Goal: Use online tool/utility: Utilize a website feature to perform a specific function

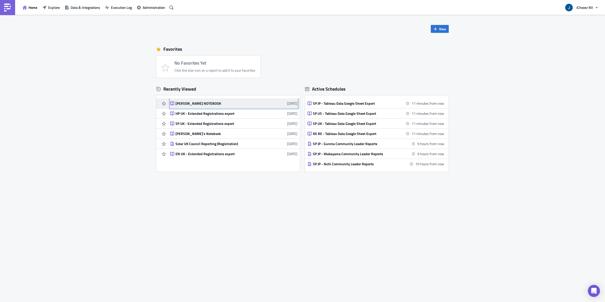
click at [196, 103] on div "[PERSON_NAME] NOTEBOOK" at bounding box center [220, 103] width 88 height 5
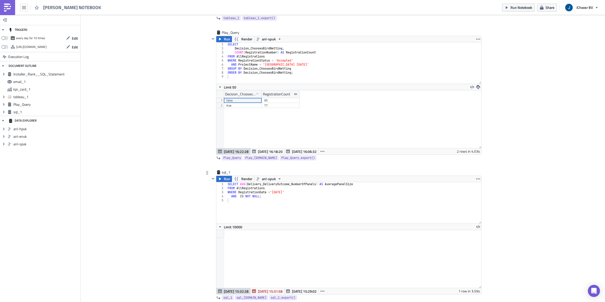
scroll to position [625, 0]
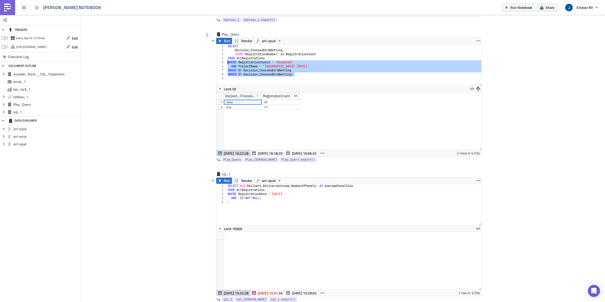
drag, startPoint x: 298, startPoint y: 74, endPoint x: 225, endPoint y: 64, distance: 73.4
click at [225, 64] on div "ORDER BY Decision_ChoosesBirdNetting; 1 2 3 4 5 6 7 8 9 SELECT Decision_Chooses…" at bounding box center [348, 64] width 265 height 41
type textarea "WHERE RegistrationStatus = 'Accepted' AND ProjectName = '[GEOGRAPHIC_DATA] [DAT…"
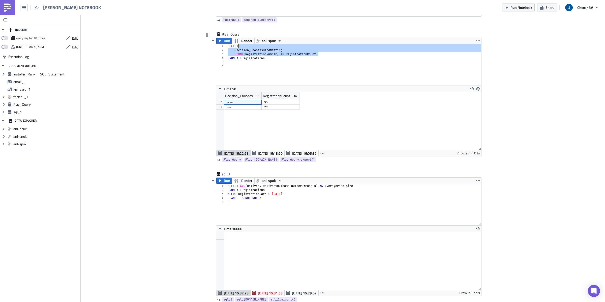
drag, startPoint x: 320, startPoint y: 54, endPoint x: 239, endPoint y: 48, distance: 81.2
click at [239, 48] on div "SELECT Decision_ChoosesBirdNetting , COUNT ( RegistrationNumber ) AS Registrati…" at bounding box center [354, 68] width 255 height 49
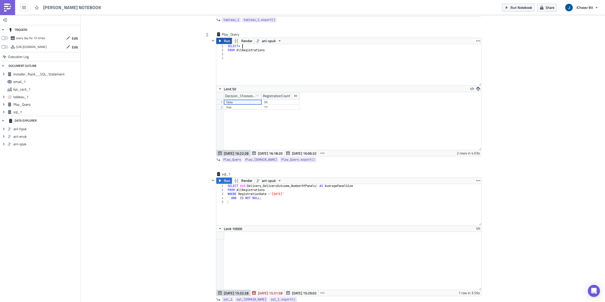
type textarea "SELECT *"
click at [226, 41] on span "Run" at bounding box center [227, 41] width 6 height 6
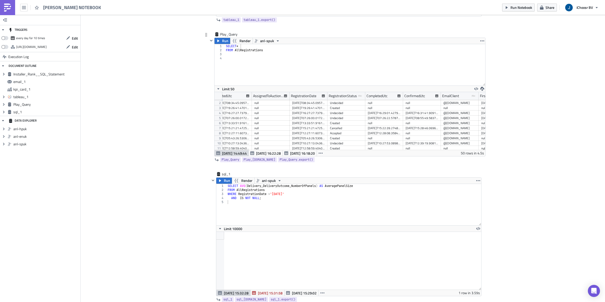
scroll to position [0, 0]
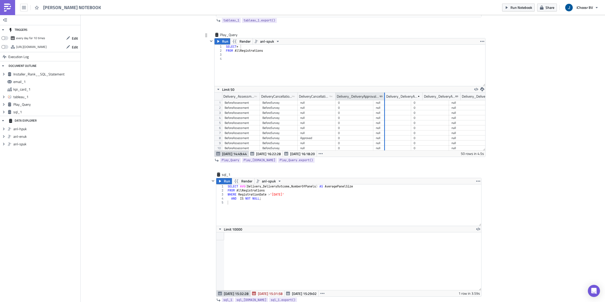
drag, startPoint x: 373, startPoint y: 96, endPoint x: 386, endPoint y: 96, distance: 12.6
click at [385, 96] on div at bounding box center [384, 97] width 1 height 8
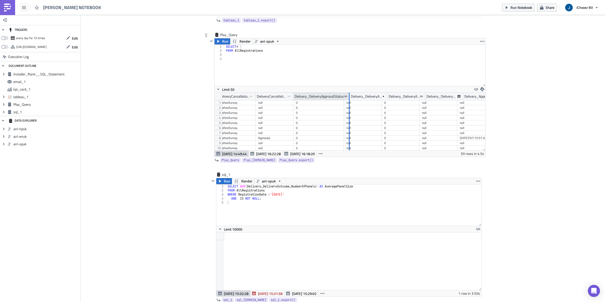
drag, startPoint x: 343, startPoint y: 96, endPoint x: 347, endPoint y: 99, distance: 4.5
click at [349, 99] on div at bounding box center [349, 97] width 1 height 8
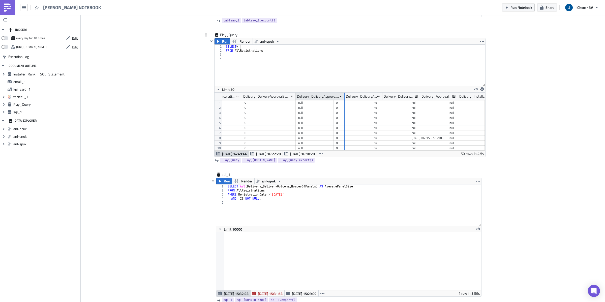
drag, startPoint x: 333, startPoint y: 96, endPoint x: 344, endPoint y: 101, distance: 12.1
click at [344, 100] on div at bounding box center [344, 97] width 1 height 8
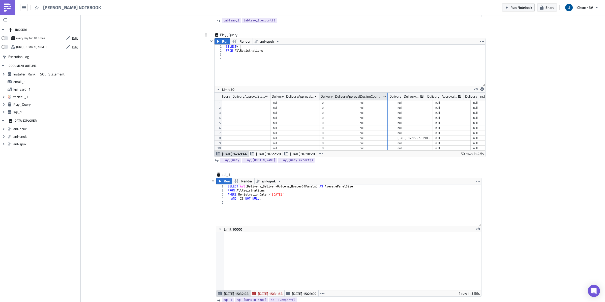
drag, startPoint x: 357, startPoint y: 97, endPoint x: 388, endPoint y: 97, distance: 31.0
click at [388, 97] on div at bounding box center [388, 97] width 1 height 8
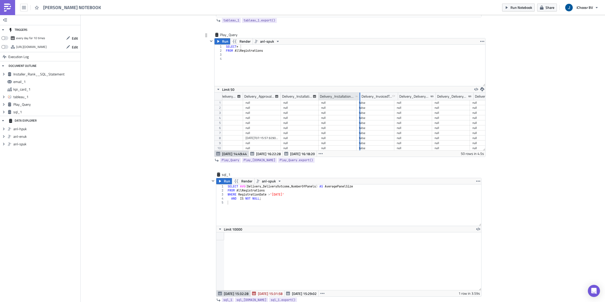
drag, startPoint x: 355, startPoint y: 96, endPoint x: 360, endPoint y: 101, distance: 6.4
click at [360, 100] on div at bounding box center [359, 97] width 1 height 8
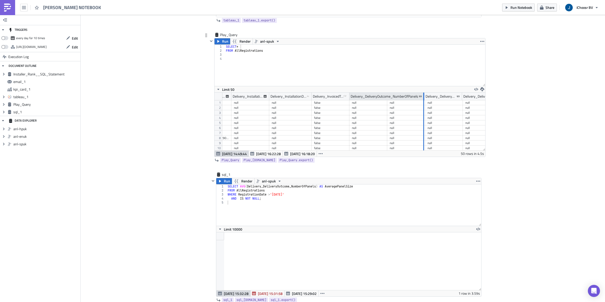
drag, startPoint x: 387, startPoint y: 97, endPoint x: 424, endPoint y: 100, distance: 37.2
click at [424, 100] on div at bounding box center [424, 97] width 1 height 8
drag, startPoint x: 388, startPoint y: 96, endPoint x: 423, endPoint y: 96, distance: 34.6
click at [424, 96] on div at bounding box center [424, 97] width 1 height 8
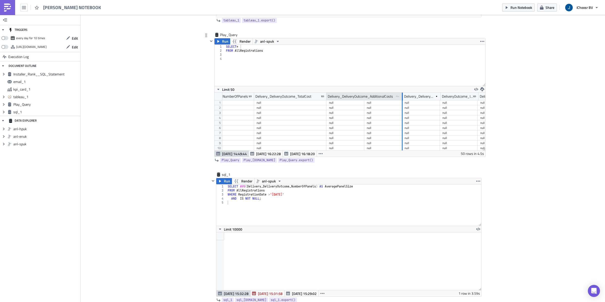
drag, startPoint x: 364, startPoint y: 96, endPoint x: 394, endPoint y: 100, distance: 30.5
click at [402, 100] on div at bounding box center [402, 97] width 1 height 8
drag, startPoint x: 364, startPoint y: 95, endPoint x: 403, endPoint y: 95, distance: 39.1
click at [403, 95] on div at bounding box center [402, 97] width 1 height 8
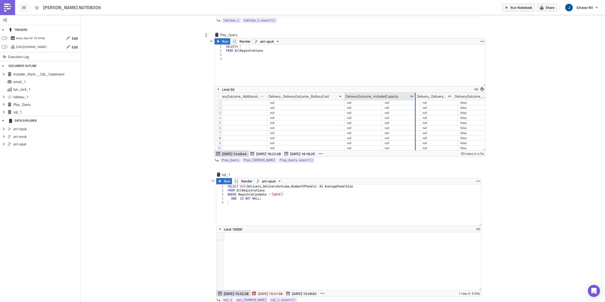
drag, startPoint x: 381, startPoint y: 96, endPoint x: 414, endPoint y: 96, distance: 33.0
click at [415, 96] on div at bounding box center [415, 97] width 1 height 8
click at [269, 54] on div "SELECT * FROM AllRegistrations" at bounding box center [355, 69] width 261 height 49
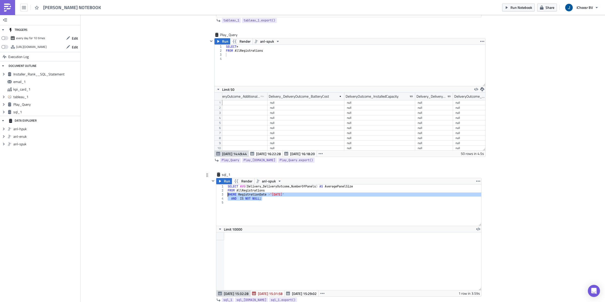
drag, startPoint x: 265, startPoint y: 199, endPoint x: 225, endPoint y: 195, distance: 40.3
click at [225, 195] on div "AND IS NOT NULL; 1 2 3 4 5 SELECT AVG ( Delivery_DeliveryOutcome_NumberOfPanels…" at bounding box center [348, 204] width 265 height 41
type textarea "WHERE RegistrationDate >'[DATE]' AND IS NOT NULL;"
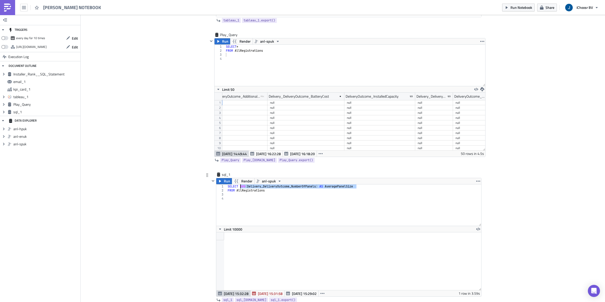
drag, startPoint x: 358, startPoint y: 187, endPoint x: 241, endPoint y: 187, distance: 116.8
click at [241, 188] on div "SELECT AVG ( Delivery_DeliveryOutcome_NumberOfPanels ) AS AveragePanelSize FROM…" at bounding box center [354, 208] width 255 height 49
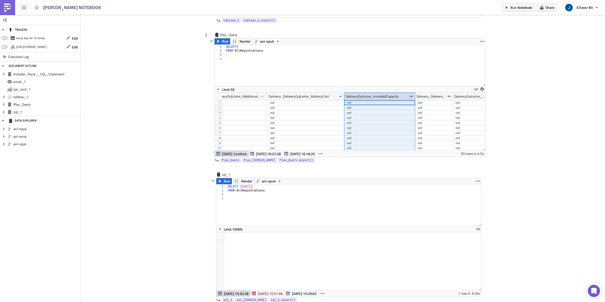
click at [398, 96] on div "DeliveryOutcome_InstalledCapacity" at bounding box center [372, 97] width 53 height 8
click at [388, 98] on div "DeliveryOutcome_InstalledCapacity" at bounding box center [372, 97] width 53 height 8
click at [251, 187] on div "SELECT COUNT ( ) FROM AllRegistrations" at bounding box center [354, 208] width 255 height 49
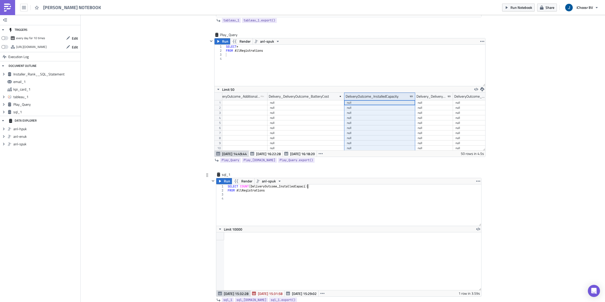
type textarea "SELECT COUNT(DeliveryOutcome_InstalledCapacity)"
click at [253, 198] on div "SELECT COUNT ( DeliveryOutcome_InstalledCapacity ) FROM AllRegistrations" at bounding box center [354, 208] width 255 height 49
click at [245, 195] on div "SELECT COUNT ( DeliveryOutcome_InstalledCapacity ) FROM AllRegistrations" at bounding box center [354, 208] width 255 height 49
drag, startPoint x: 311, startPoint y: 187, endPoint x: 252, endPoint y: 189, distance: 58.8
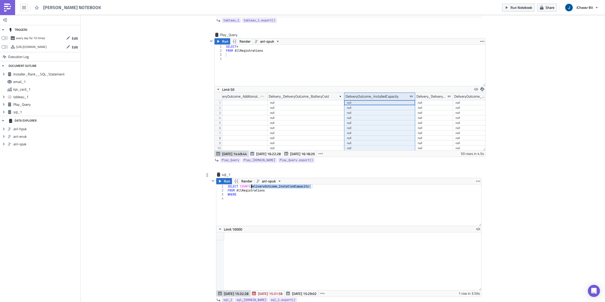
click at [252, 189] on div "SELECT COUNT ( DeliveryOutcome_InstalledCapacity ) FROM AllRegistrations WHERE" at bounding box center [354, 208] width 255 height 49
click at [246, 196] on div "SELECT COUNT ( DeliveryOutcome_InstalledCapacity ) FROM AllRegistrations WHERE" at bounding box center [354, 208] width 255 height 49
paste textarea "DeliveryOutcome_InstalledCapacity"
click at [321, 185] on div "SELECT COUNT ( DeliveryOutcome_InstalledCapacity ) FROM AllRegistrations WHERE …" at bounding box center [354, 208] width 255 height 49
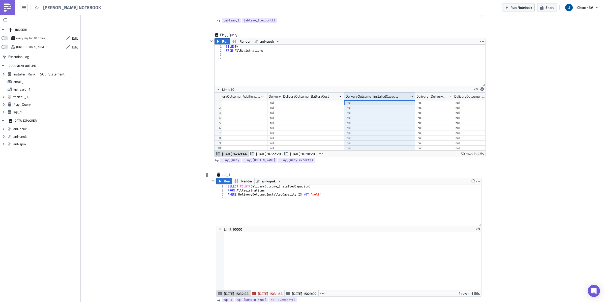
scroll to position [0, 7]
click at [317, 187] on div "SELECT COUNT ( DeliveryOutcome_InstalledCapacity ) FROM AllRegistrations WHERE …" at bounding box center [354, 208] width 255 height 49
type textarea "SELECT COUNT(DeliveryOutcome_InstalledCapacity) AS 'Number of batteries install…"
click at [300, 200] on div "SELECT COUNT ( DeliveryOutcome_InstalledCapacity ) AS 'Number of batteries inst…" at bounding box center [354, 208] width 255 height 49
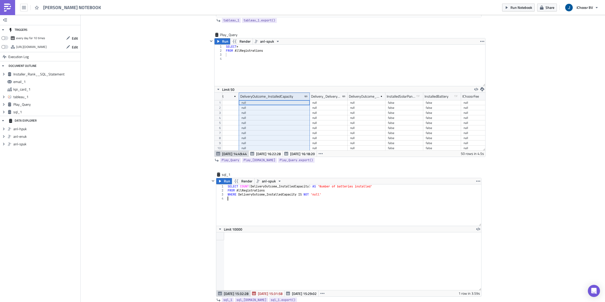
scroll to position [0, 5540]
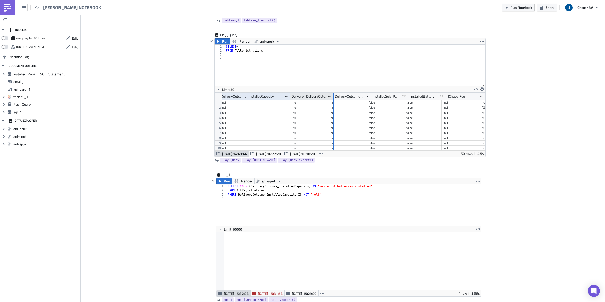
drag, startPoint x: 327, startPoint y: 97, endPoint x: 332, endPoint y: 98, distance: 5.3
click at [332, 98] on div at bounding box center [332, 97] width 1 height 8
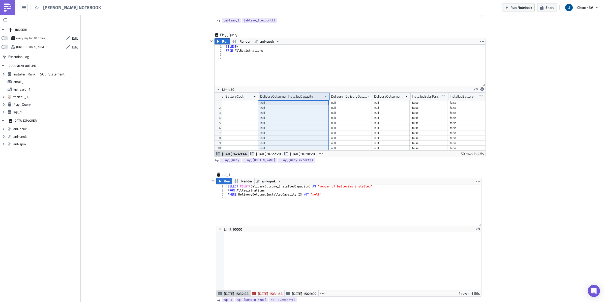
scroll to position [0, 5500]
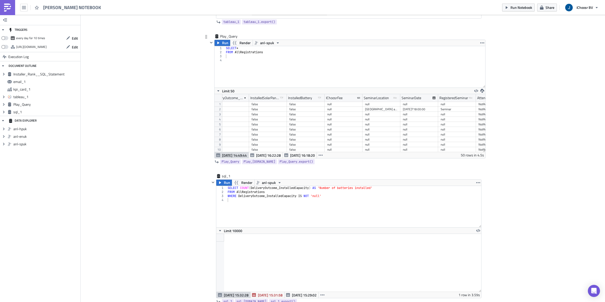
scroll to position [0, 5694]
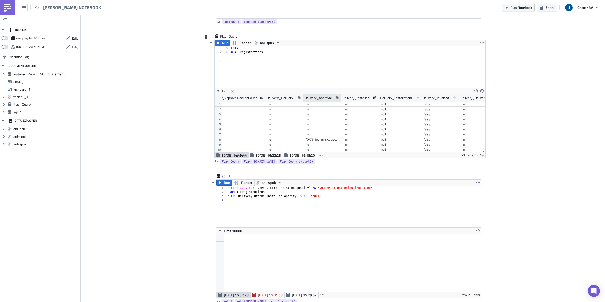
click at [322, 100] on div "Delivery_ApprovalDate" at bounding box center [320, 98] width 31 height 8
click at [316, 142] on div "[DATE]T07:15:57.929048" at bounding box center [322, 139] width 33 height 5
drag, startPoint x: 302, startPoint y: 99, endPoint x: 308, endPoint y: 103, distance: 7.7
click at [308, 103] on div "DeliveryCancellationStatus type-text Created with Sketch. Delivery_DeliveryAppr…" at bounding box center [350, 123] width 271 height 58
drag, startPoint x: 346, startPoint y: 98, endPoint x: 373, endPoint y: 98, distance: 27.2
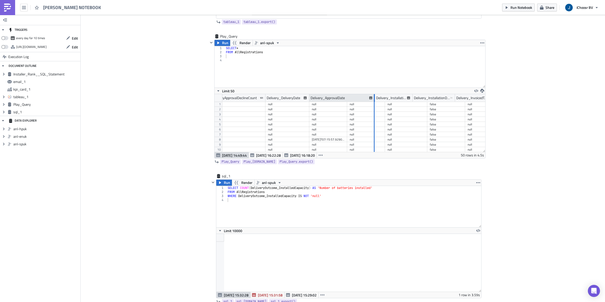
click at [374, 98] on div at bounding box center [374, 98] width 1 height 8
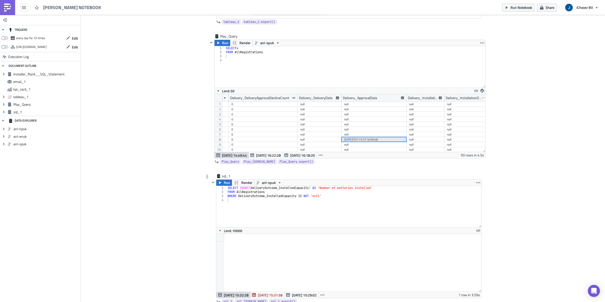
click at [256, 201] on div "SELECT COUNT ( DeliveryOutcome_InstalledCapacity ) AS 'Number of batteries inst…" at bounding box center [354, 210] width 255 height 49
drag, startPoint x: 341, startPoint y: 99, endPoint x: 348, endPoint y: 99, distance: 7.3
click at [348, 99] on div at bounding box center [348, 98] width 1 height 8
click at [278, 203] on div "SELECT COUNT ( DeliveryOutcome_InstalledCapacity ) AS 'Number of batteries inst…" at bounding box center [354, 210] width 255 height 49
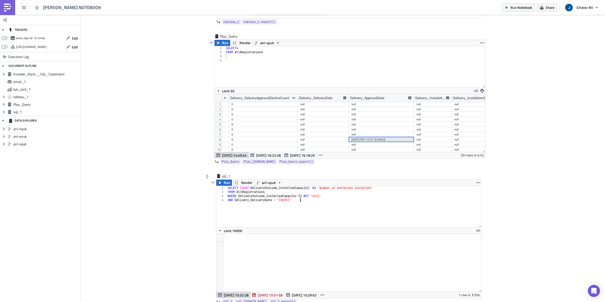
click at [308, 200] on div "SELECT COUNT ( DeliveryOutcome_InstalledCapacity ) AS 'Number of batteries inst…" at bounding box center [354, 210] width 255 height 49
type textarea "AND Delivery_DeliveryDate > '[DATE]'"
drag, startPoint x: 274, startPoint y: 200, endPoint x: 236, endPoint y: 202, distance: 37.6
click at [236, 202] on div "SELECT COUNT ( DeliveryOutcome_InstalledCapacity ) AS 'Number of batteries inst…" at bounding box center [354, 210] width 255 height 49
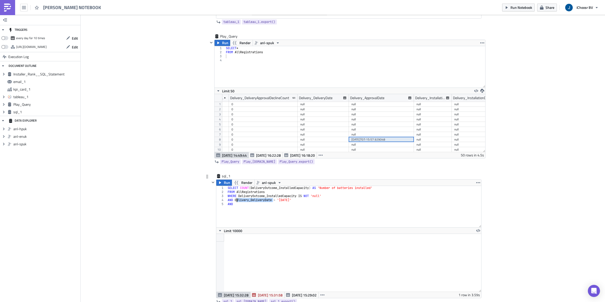
click at [236, 201] on div "SELECT COUNT ( DeliveryOutcome_InstalledCapacity ) AS 'Number of batteries inst…" at bounding box center [354, 210] width 255 height 49
click at [241, 206] on div "SELECT COUNT ( DeliveryOutcome_InstalledCapacity ) AS 'Number of batteries inst…" at bounding box center [354, 210] width 255 height 49
paste textarea "Delivery_DeliveryDate"
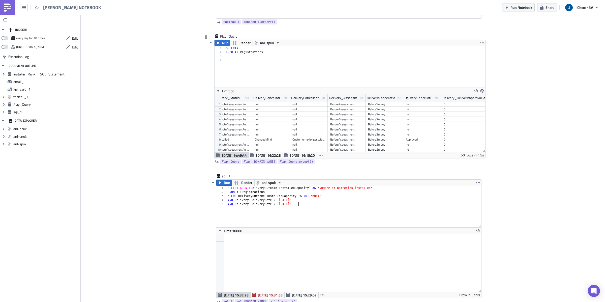
scroll to position [0, 4639]
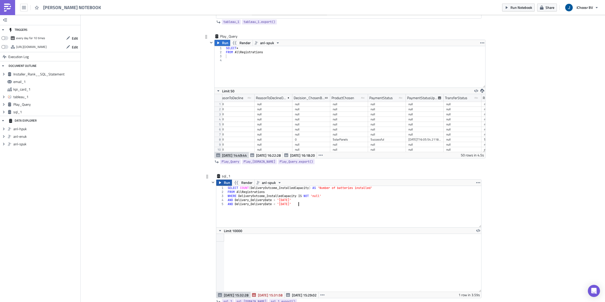
click at [223, 182] on button "Run" at bounding box center [224, 183] width 16 height 6
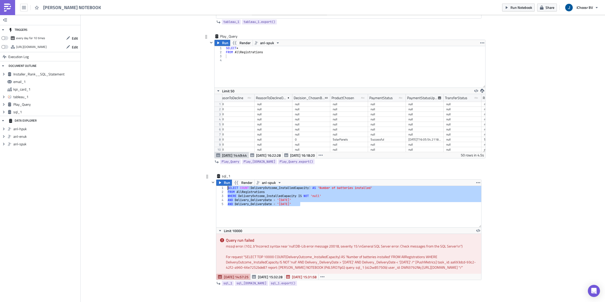
drag, startPoint x: 303, startPoint y: 205, endPoint x: 224, endPoint y: 189, distance: 80.5
click at [224, 189] on div "AND Delivery_DeliveryDate < '[DATE]' 1 2 3 4 5 SELECT COUNT ( DeliveryOutcome_I…" at bounding box center [348, 206] width 265 height 41
type textarea "SELECT COUNT(DeliveryOutcome_InstalledCapacity) AS 'Number of batteries install…"
paste textarea
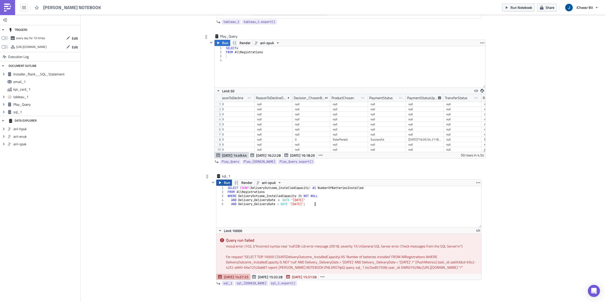
click at [227, 186] on span "Run" at bounding box center [227, 183] width 6 height 6
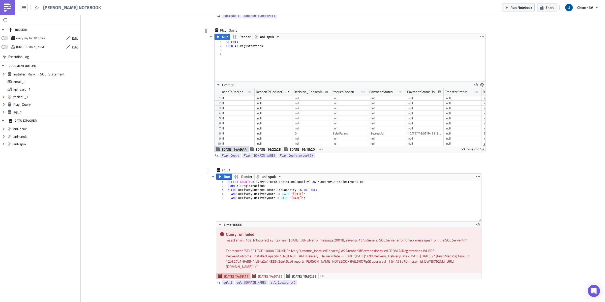
scroll to position [630, 0]
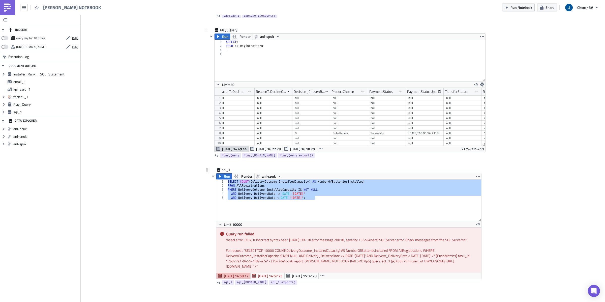
drag, startPoint x: 318, startPoint y: 198, endPoint x: 223, endPoint y: 181, distance: 95.6
click at [223, 181] on div "AND Delivery_DeliveryDate < DATE '[DATE]'; 1 2 3 4 5 SELECT COUNT ( DeliveryOut…" at bounding box center [348, 200] width 265 height 41
type textarea "SELECT COUNT(DeliveryOutcome_InstalledCapacity) AS NumberOfBatteriesInstalled F…"
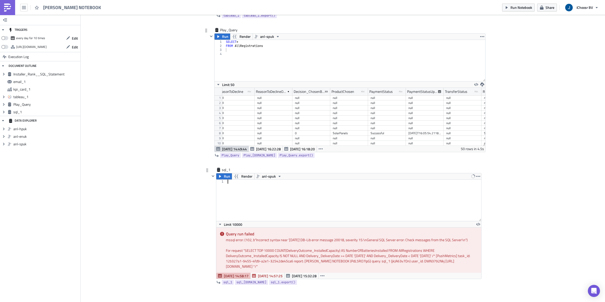
paste textarea "AND Delivery_DeliveryDate < DATE '[DATE]';"
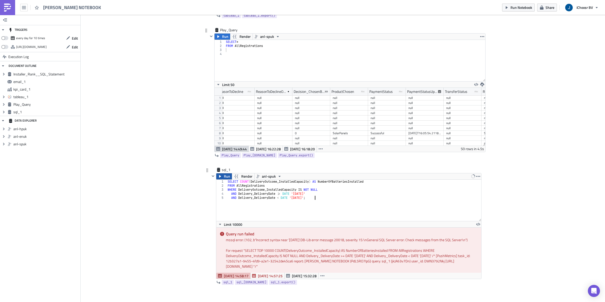
click at [227, 178] on span "Run" at bounding box center [227, 176] width 6 height 6
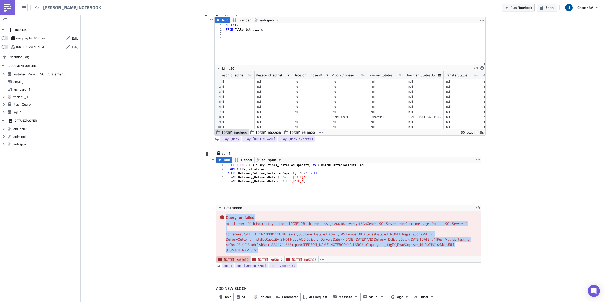
drag, startPoint x: 226, startPoint y: 218, endPoint x: 325, endPoint y: 253, distance: 105.1
click at [325, 253] on div "Query run failed mssql error: (102, b"Incorrect syntax near '[DATE]'.DB-Lib err…" at bounding box center [348, 233] width 265 height 45
copy div "Query run failed mssql error: (102, b"Incorrect syntax near '[DATE]'.DB-Lib err…"
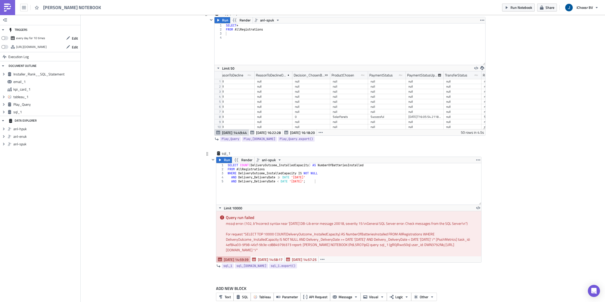
click at [312, 189] on div "SELECT COUNT ( DeliveryOutcome_InstalledCapacity ) AS NumberOfBatteriesInstalle…" at bounding box center [354, 187] width 255 height 49
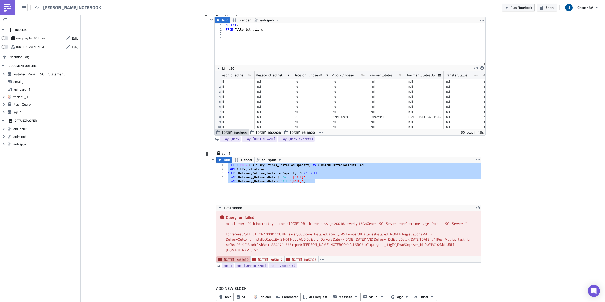
drag, startPoint x: 323, startPoint y: 185, endPoint x: 225, endPoint y: 167, distance: 100.1
click at [225, 167] on div "AND Delivery_DeliveryDate < DATE '[DATE]'; 1 2 3 4 5 SELECT COUNT ( DeliveryOut…" at bounding box center [348, 183] width 265 height 41
type textarea "SELECT COUNT(DeliveryOutcome_InstalledCapacity) AS NumberOfBatteriesInstalled F…"
paste textarea
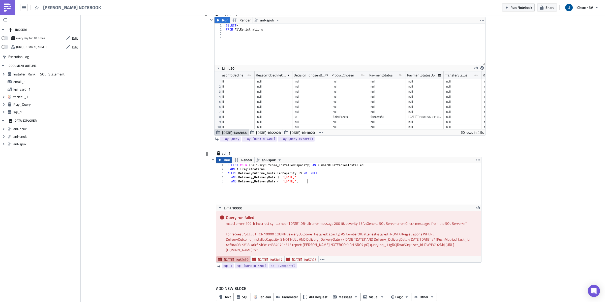
click at [224, 158] on span "Run" at bounding box center [227, 160] width 6 height 6
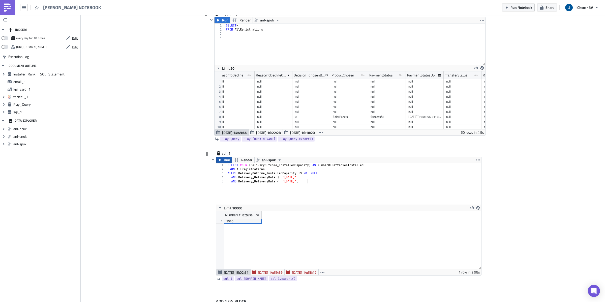
scroll to position [57, 265]
drag, startPoint x: 250, startPoint y: 166, endPoint x: 241, endPoint y: 166, distance: 8.6
click at [241, 166] on div "SELECT COUNT ( DeliveryOutcome_InstalledCapacity ) AS NumberOfBatteriesInstalle…" at bounding box center [354, 187] width 255 height 49
click at [223, 160] on button "Run" at bounding box center [224, 160] width 16 height 6
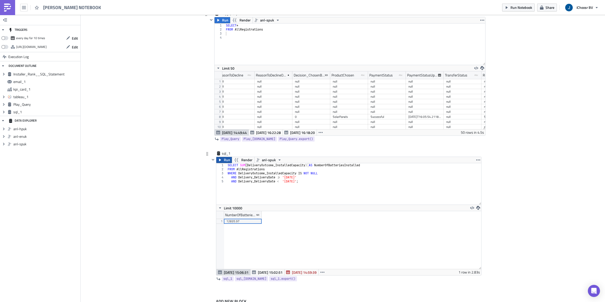
scroll to position [57, 265]
click at [245, 167] on div "SELECT SUM ( DeliveryOutcome_InstalledCapacity ) AS NumberOfBatteriesInstalled …" at bounding box center [354, 187] width 255 height 49
click at [293, 178] on div "SELECT COUNT ( DeliveryOutcome_InstalledCapacity ) AS NumberOfBatteriesInstalle…" at bounding box center [354, 187] width 255 height 49
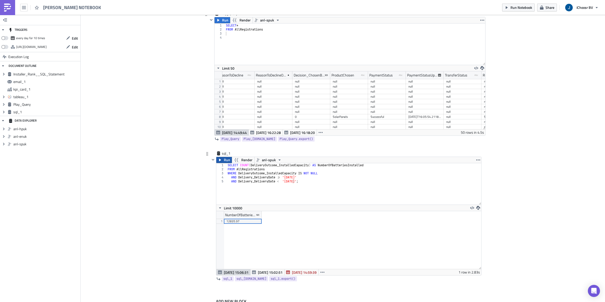
click at [226, 161] on span "Run" at bounding box center [227, 160] width 6 height 6
click at [293, 178] on div "SELECT COUNT ( DeliveryOutcome_InstalledCapacity ) AS NumberOfBatteriesInstalle…" at bounding box center [354, 187] width 255 height 49
click at [292, 181] on div "SELECT COUNT ( DeliveryOutcome_InstalledCapacity ) AS NumberOfBatteriesInstalle…" at bounding box center [354, 187] width 255 height 49
click at [294, 182] on div "SELECT COUNT ( DeliveryOutcome_InstalledCapacity ) AS NumberOfBatteriesInstalle…" at bounding box center [354, 187] width 255 height 49
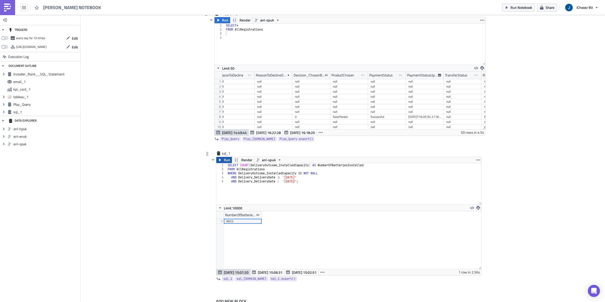
click at [224, 161] on span "Run" at bounding box center [227, 160] width 6 height 6
click at [293, 177] on div "SELECT COUNT ( DeliveryOutcome_InstalledCapacity ) AS NumberOfBatteriesInstalle…" at bounding box center [354, 187] width 255 height 49
click at [293, 181] on div "SELECT COUNT ( DeliveryOutcome_InstalledCapacity ) AS NumberOfBatteriesInstalle…" at bounding box center [354, 187] width 255 height 49
click at [223, 161] on button "Run" at bounding box center [224, 160] width 16 height 6
click at [293, 181] on div "SELECT COUNT ( DeliveryOutcome_InstalledCapacity ) AS NumberOfBatteriesInstalle…" at bounding box center [354, 187] width 255 height 49
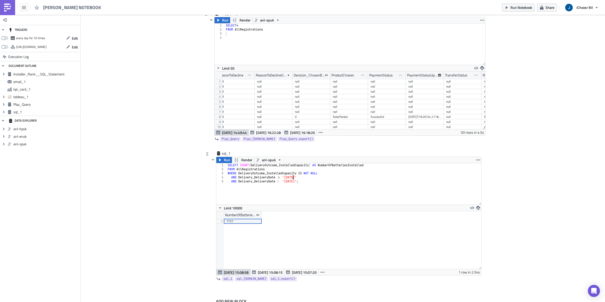
click at [293, 178] on div "SELECT COUNT ( DeliveryOutcome_InstalledCapacity ) AS NumberOfBatteriesInstalle…" at bounding box center [354, 187] width 255 height 49
click at [222, 161] on icon "button" at bounding box center [220, 160] width 4 height 4
click at [250, 167] on div "SELECT COUNT ( DeliveryOutcome_InstalledCapacity ) AS NumberOfBatteriesInstalle…" at bounding box center [354, 187] width 255 height 49
click at [241, 165] on div "SELECT COUNT ( DeliveryOutcome_InstalledCapacity ) AS NumberOfBatteriesInstalle…" at bounding box center [354, 187] width 255 height 49
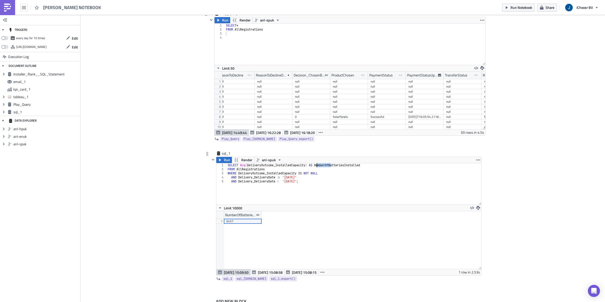
drag, startPoint x: 331, startPoint y: 166, endPoint x: 317, endPoint y: 166, distance: 13.6
click at [317, 166] on div "SELECT Avg ( DeliveryOutcome_InstalledCapacity ) AS NumberOfBatteriesInstalled …" at bounding box center [354, 187] width 255 height 49
click at [294, 178] on div "SELECT Avg ( DeliveryOutcome_InstalledCapacity ) AS AvgBatteriesInstalled FROM …" at bounding box center [354, 187] width 255 height 49
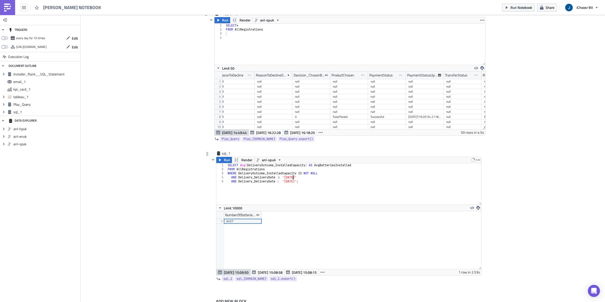
click at [293, 181] on div "SELECT Avg ( DeliveryOutcome_InstalledCapacity ) AS AvgBatteriesInstalled FROM …" at bounding box center [354, 187] width 255 height 49
click at [220, 159] on icon "button" at bounding box center [220, 160] width 4 height 4
click at [293, 178] on div "SELECT Avg ( DeliveryOutcome_InstalledCapacity ) AS AvgBatteriesInstalled FROM …" at bounding box center [354, 187] width 255 height 49
click at [224, 160] on span "Run" at bounding box center [227, 160] width 6 height 6
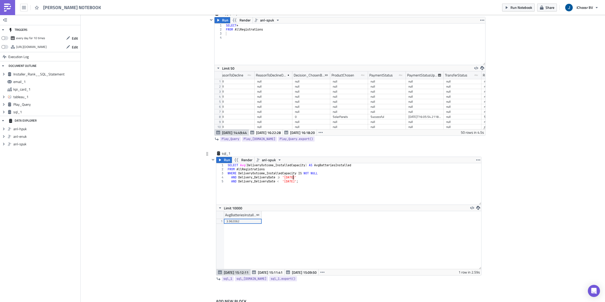
click at [293, 177] on div "SELECT Avg ( DeliveryOutcome_InstalledCapacity ) AS AvgBatteriesInstalled FROM …" at bounding box center [354, 187] width 255 height 49
click at [223, 160] on button "Run" at bounding box center [224, 160] width 16 height 6
click at [292, 179] on div "SELECT Avg ( DeliveryOutcome_InstalledCapacity ) AS AvgBatteriesInstalled FROM …" at bounding box center [354, 187] width 255 height 49
click at [294, 179] on div "SELECT Avg ( DeliveryOutcome_InstalledCapacity ) AS AvgBatteriesInstalled FROM …" at bounding box center [354, 187] width 255 height 49
click at [223, 160] on button "Run" at bounding box center [224, 160] width 16 height 6
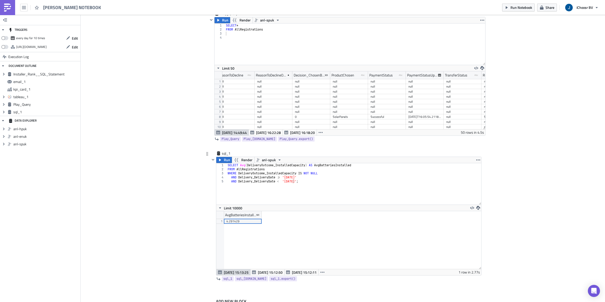
click at [293, 177] on div "SELECT Avg ( DeliveryOutcome_InstalledCapacity ) AS AvgBatteriesInstalled FROM …" at bounding box center [354, 187] width 255 height 49
click at [225, 160] on span "Run" at bounding box center [227, 160] width 6 height 6
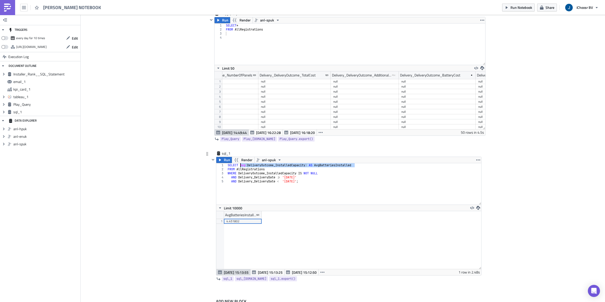
drag, startPoint x: 358, startPoint y: 166, endPoint x: 241, endPoint y: 167, distance: 117.5
click at [241, 167] on div "SELECT Avg ( DeliveryOutcome_InstalledCapacity ) AS AvgBatteriesInstalled FROM …" at bounding box center [354, 187] width 255 height 49
drag, startPoint x: 299, startPoint y: 173, endPoint x: 239, endPoint y: 175, distance: 59.5
click at [239, 175] on div "SELECT Avg ( DeliveryOutcome_InstalledCapacity ) AS AvgBatteriesInstalled FROM …" at bounding box center [354, 187] width 255 height 49
drag, startPoint x: 356, startPoint y: 166, endPoint x: 242, endPoint y: 168, distance: 114.5
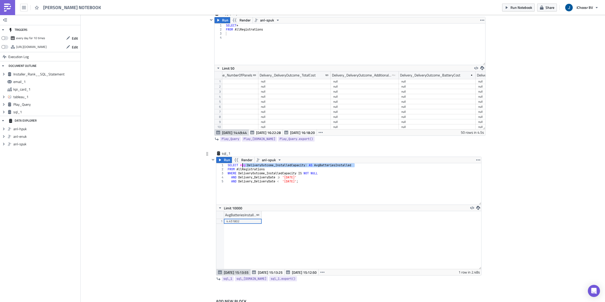
click at [242, 168] on div "SELECT Avg ( DeliveryOutcome_InstalledCapacity ) AS AvgBatteriesInstalled FROM …" at bounding box center [354, 187] width 255 height 49
paste textarea "DeliveryOutcome_InstalledCapacity"
type textarea "SELECT DeliveryOutcome_InstalledCapacity"
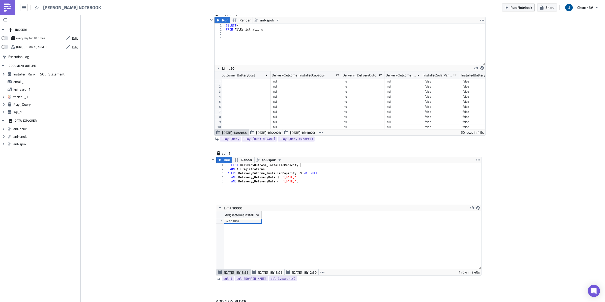
scroll to position [0, 5556]
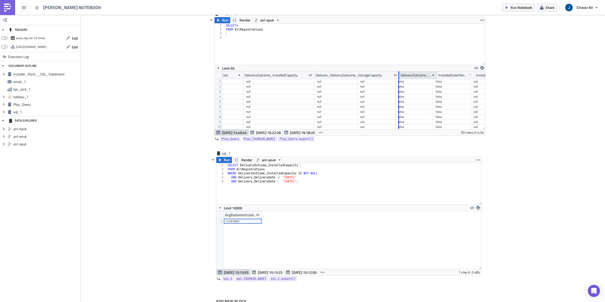
drag, startPoint x: 357, startPoint y: 76, endPoint x: 400, endPoint y: 77, distance: 42.4
click at [400, 77] on div "Delivery_DeliveryOutcome_NumberOfPanels Delivery_DeliveryOutcome_TotalCost Deli…" at bounding box center [570, 75] width 1238 height 8
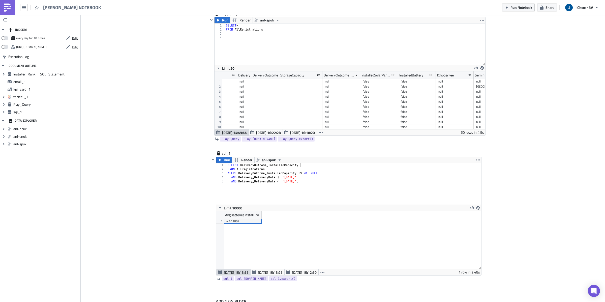
scroll to position [0, 5634]
drag, startPoint x: 360, startPoint y: 75, endPoint x: 407, endPoint y: 75, distance: 46.9
click at [407, 75] on div at bounding box center [407, 75] width 1 height 8
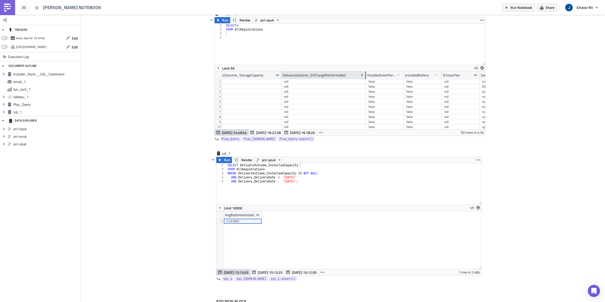
scroll to position [0, 5676]
drag, startPoint x: 402, startPoint y: 75, endPoint x: 444, endPoint y: 81, distance: 41.8
click at [444, 81] on div "Delivery_DeliveryOutcome_AdditionalCosts type-text Created with Sketch. Deliver…" at bounding box center [350, 100] width 271 height 58
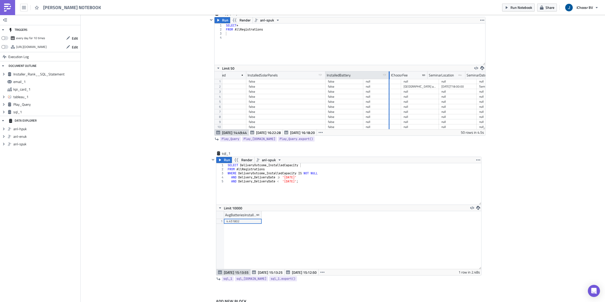
drag, startPoint x: 363, startPoint y: 76, endPoint x: 391, endPoint y: 76, distance: 28.0
click at [390, 76] on div at bounding box center [389, 75] width 1 height 8
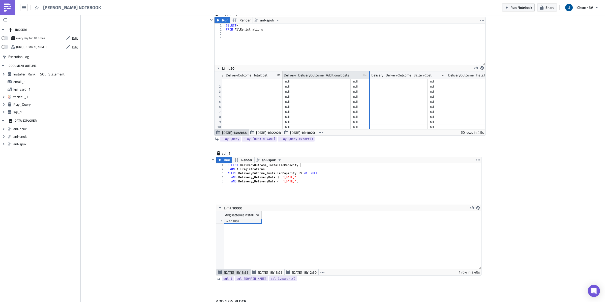
drag, startPoint x: 350, startPoint y: 76, endPoint x: 369, endPoint y: 76, distance: 19.4
click at [369, 76] on div at bounding box center [369, 75] width 1 height 8
